Goal: Information Seeking & Learning: Learn about a topic

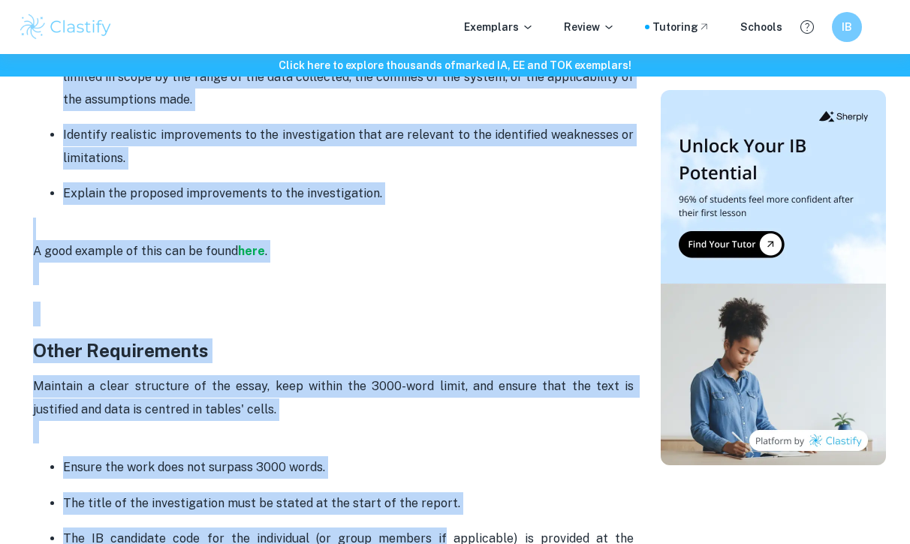
scroll to position [3597, 0]
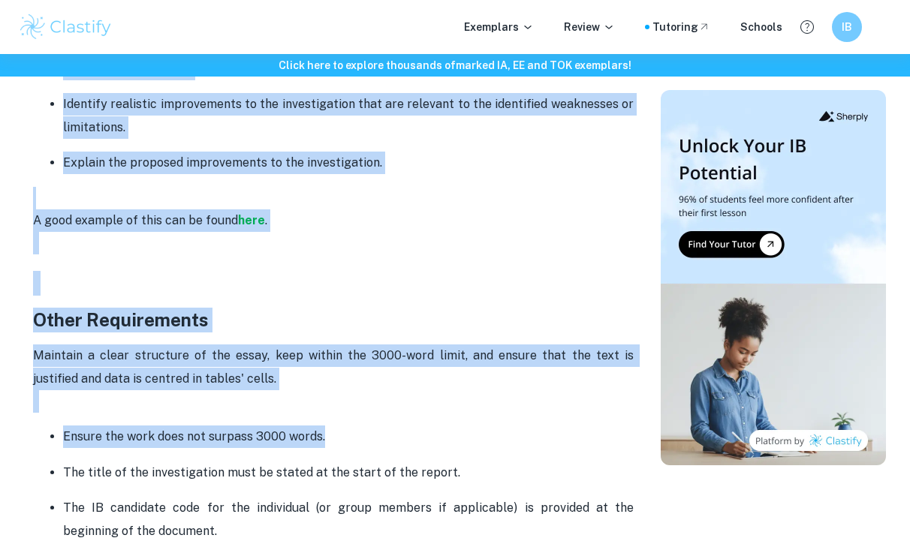
drag, startPoint x: 34, startPoint y: 141, endPoint x: 343, endPoint y: 432, distance: 424.5
copy div "Loremipsu D: Sitametc Adipis - 0 elitse Doei temporinc utlabore et dolorem ali …"
click at [264, 237] on p "A good example of this can be found here ." at bounding box center [333, 221] width 601 height 68
